Goal: Transaction & Acquisition: Book appointment/travel/reservation

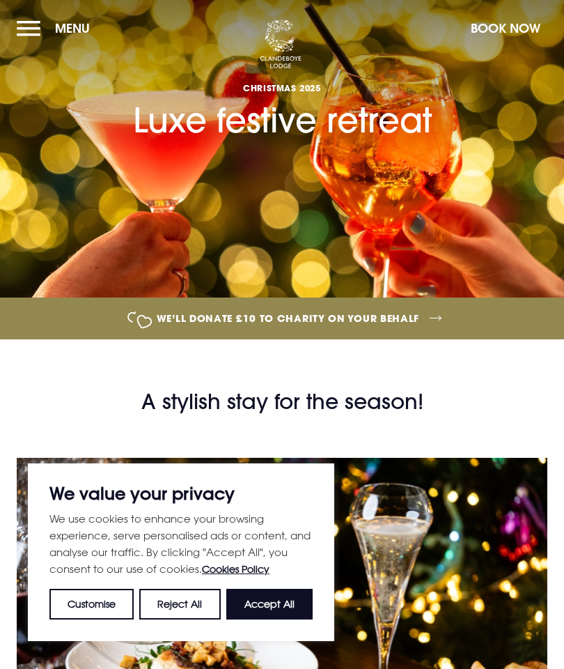
click at [288, 607] on button "Accept All" at bounding box center [269, 603] width 86 height 31
checkbox input "true"
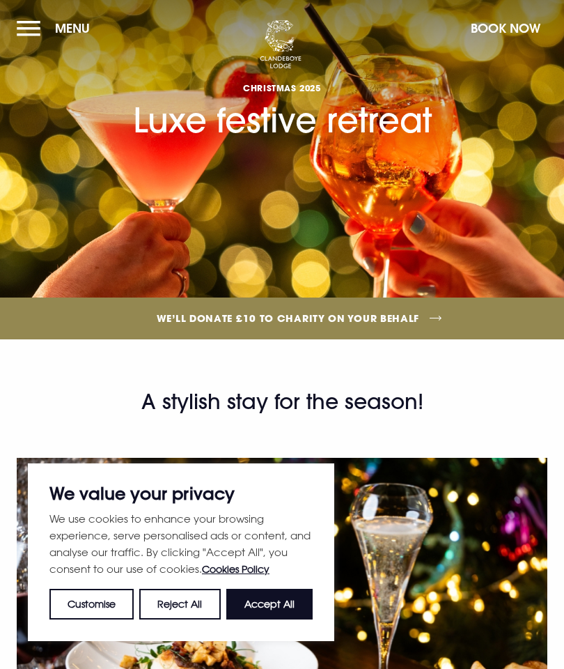
checkbox input "true"
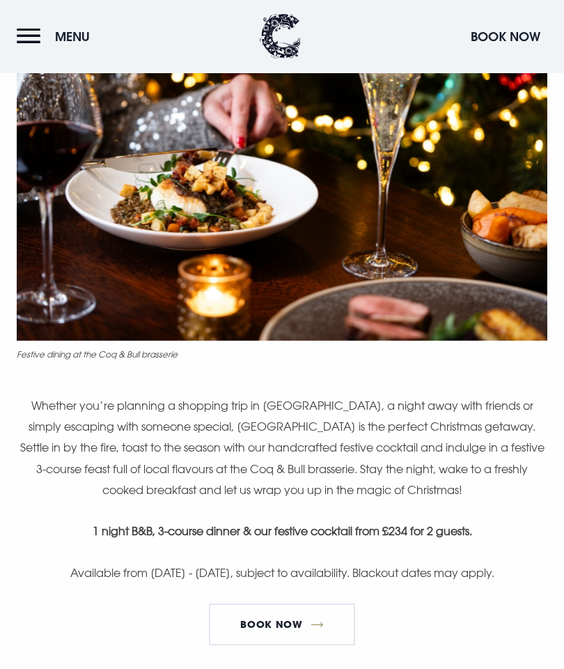
scroll to position [483, 0]
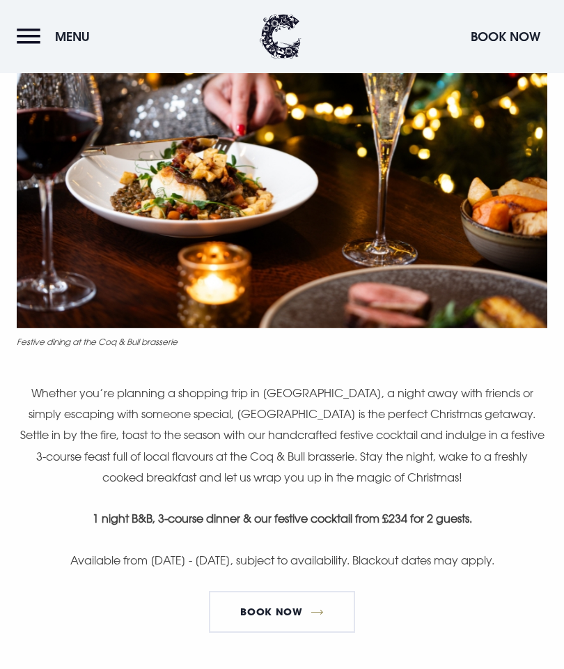
click at [331, 591] on link "Book now" at bounding box center [282, 612] width 146 height 42
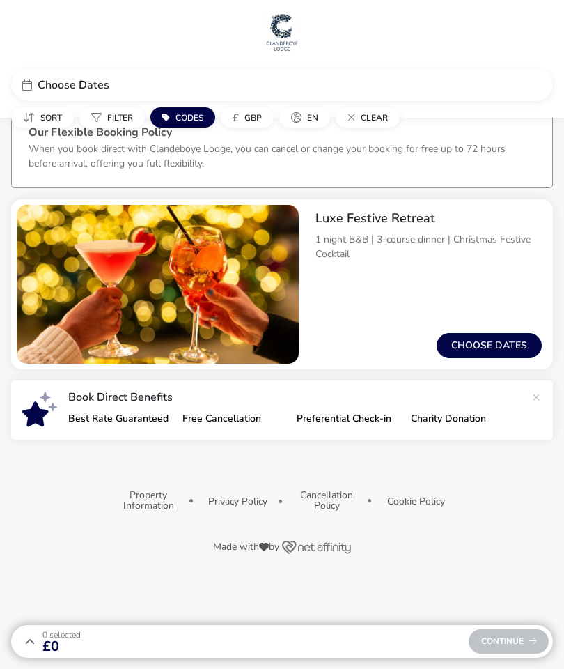
click at [491, 351] on button "Choose dates" at bounding box center [489, 345] width 105 height 25
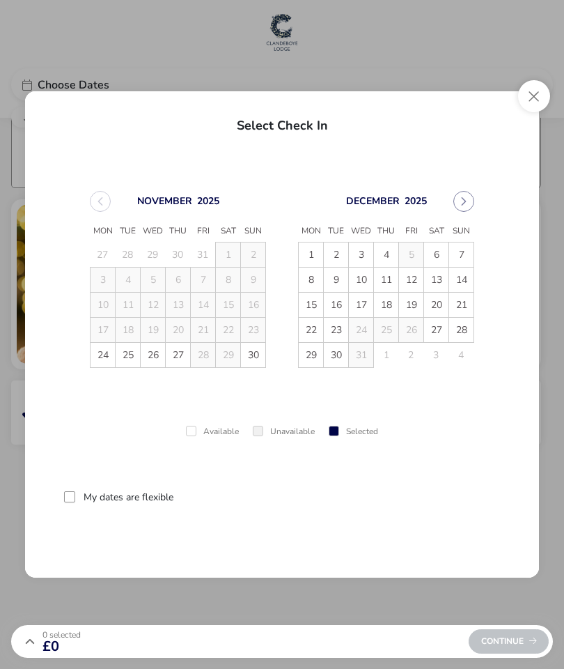
click at [542, 96] on button "Close" at bounding box center [534, 96] width 32 height 32
